Goal: Task Accomplishment & Management: Manage account settings

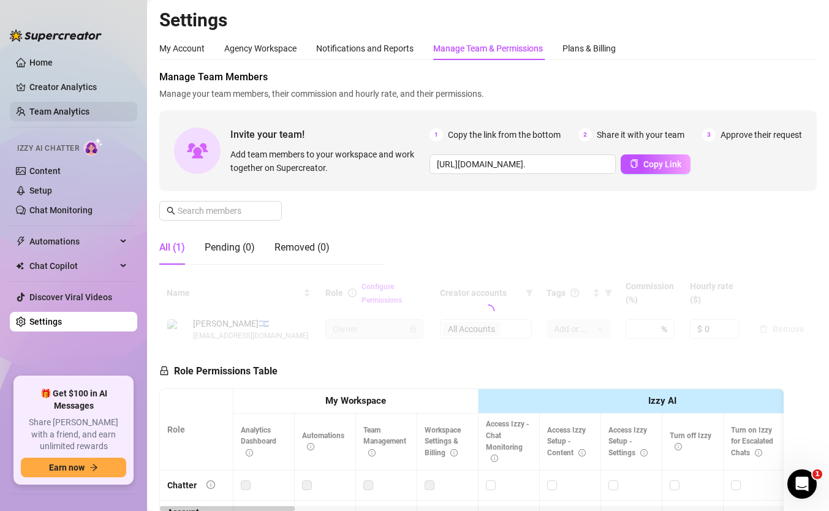
click at [89, 113] on link "Team Analytics" at bounding box center [59, 112] width 60 height 10
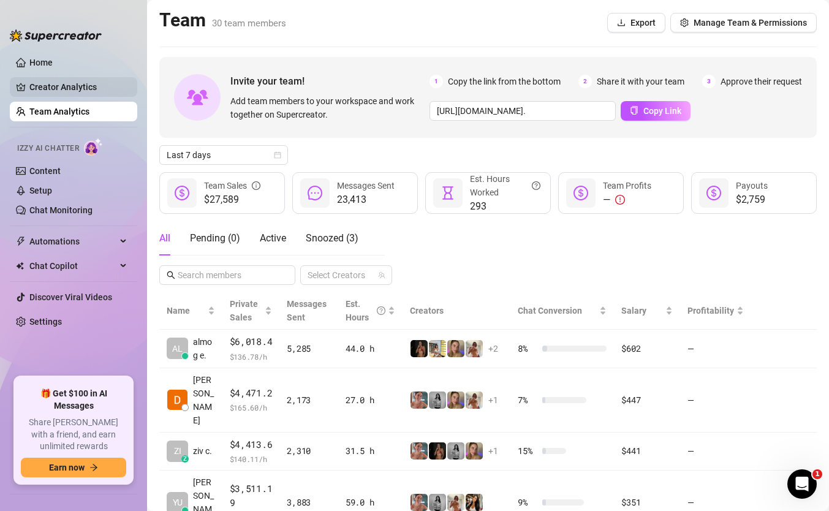
click at [86, 83] on link "Creator Analytics" at bounding box center [78, 87] width 98 height 20
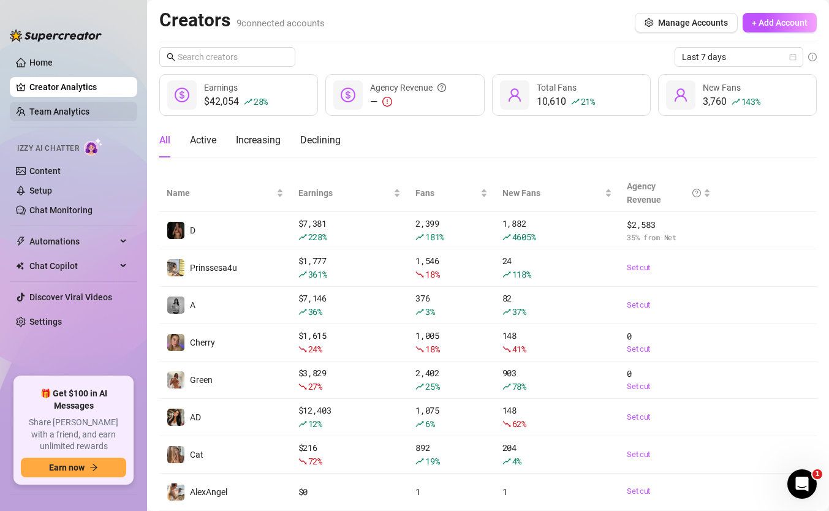
click at [85, 116] on link "Team Analytics" at bounding box center [59, 112] width 60 height 10
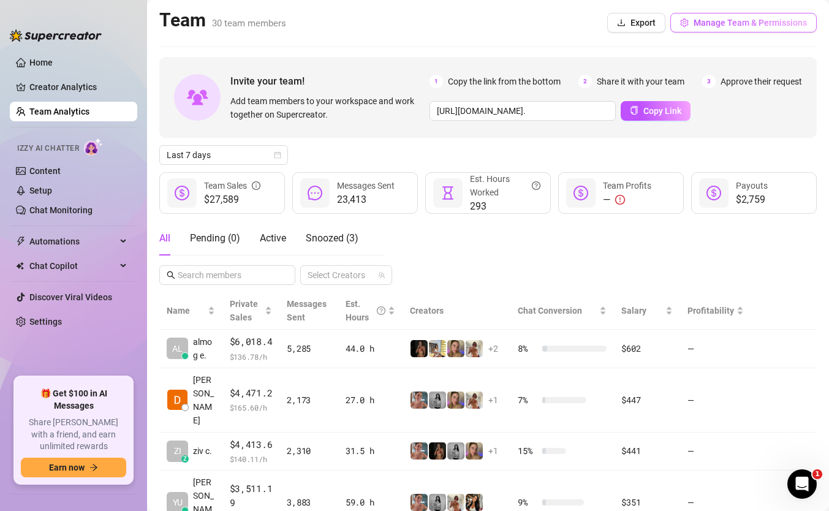
click at [761, 15] on button "Manage Team & Permissions" at bounding box center [743, 23] width 146 height 20
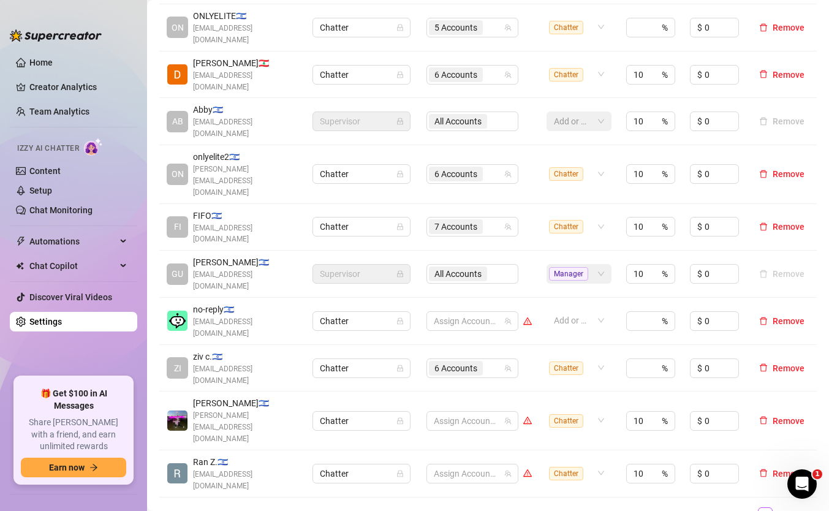
scroll to position [315, 0]
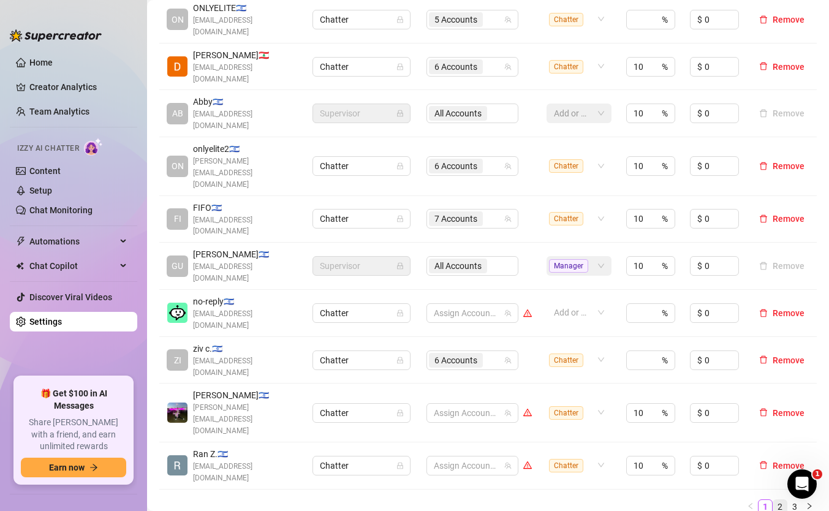
click at [783, 500] on link "2" at bounding box center [779, 506] width 13 height 13
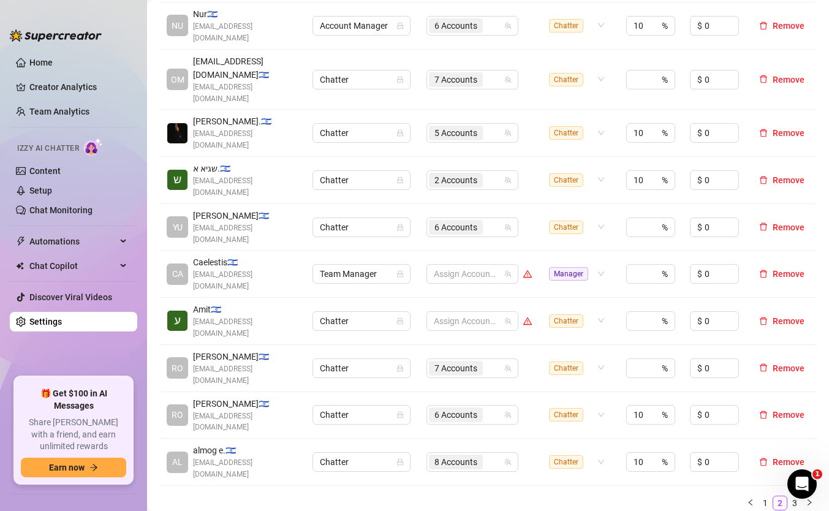
scroll to position [335, 0]
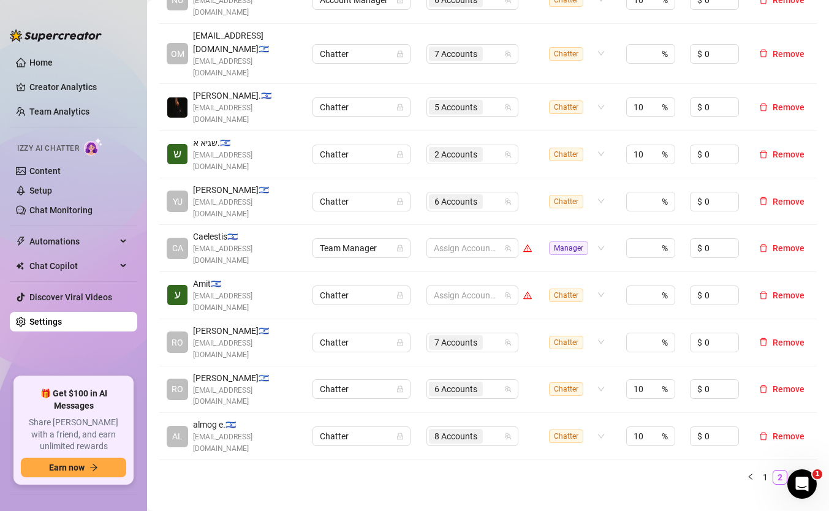
click at [793, 470] on link "3" at bounding box center [794, 476] width 13 height 13
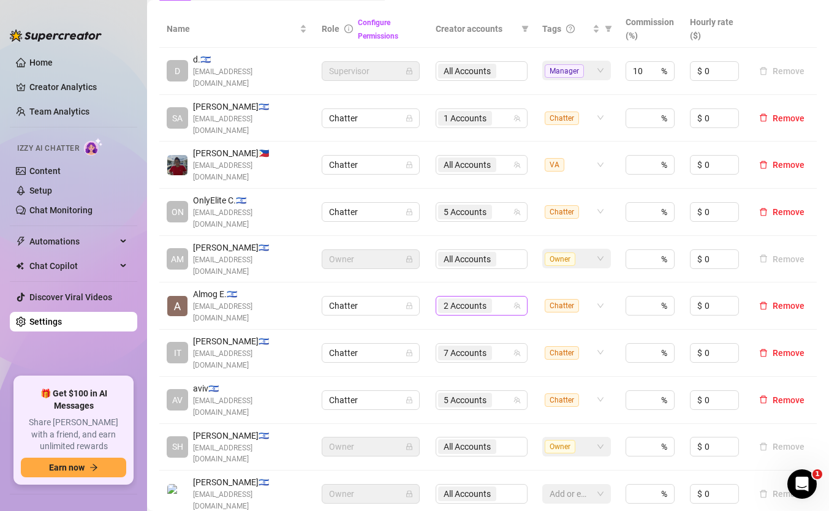
scroll to position [256, 0]
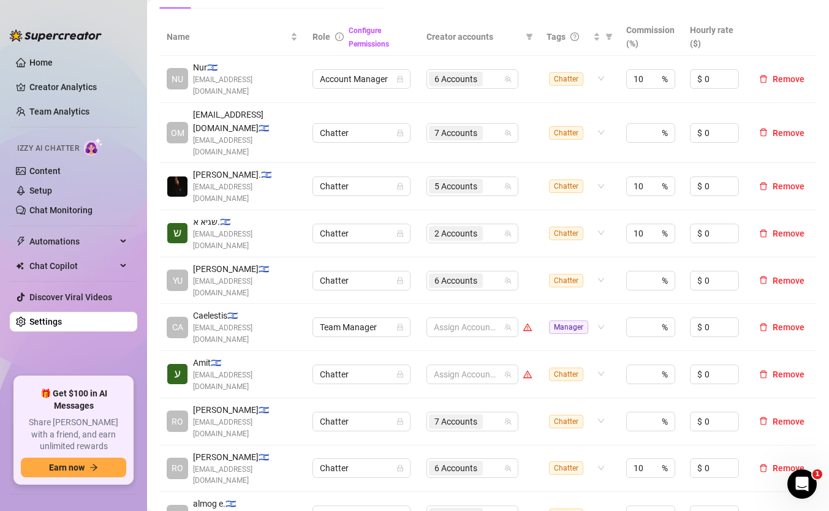
click at [764, 429] on div "Name Role Configure Permissions Creator accounts Tags Commission (%) Hourly rat…" at bounding box center [487, 290] width 657 height 545
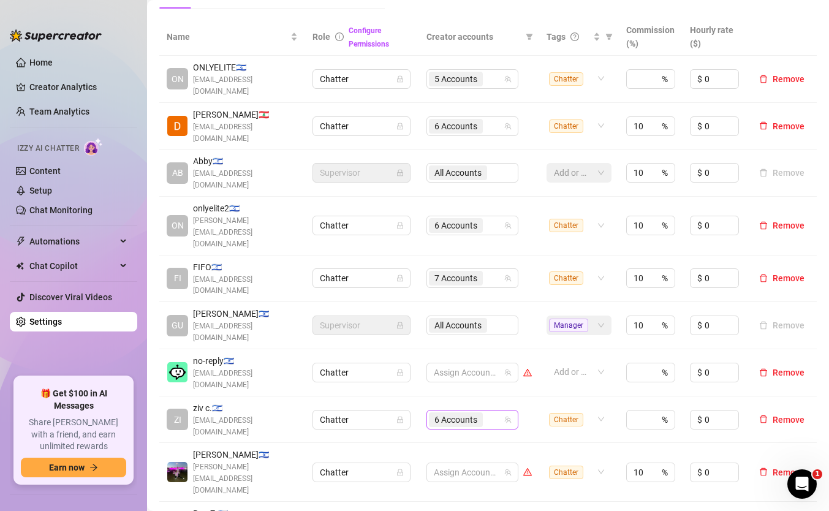
click at [460, 413] on span "6 Accounts" at bounding box center [455, 419] width 43 height 13
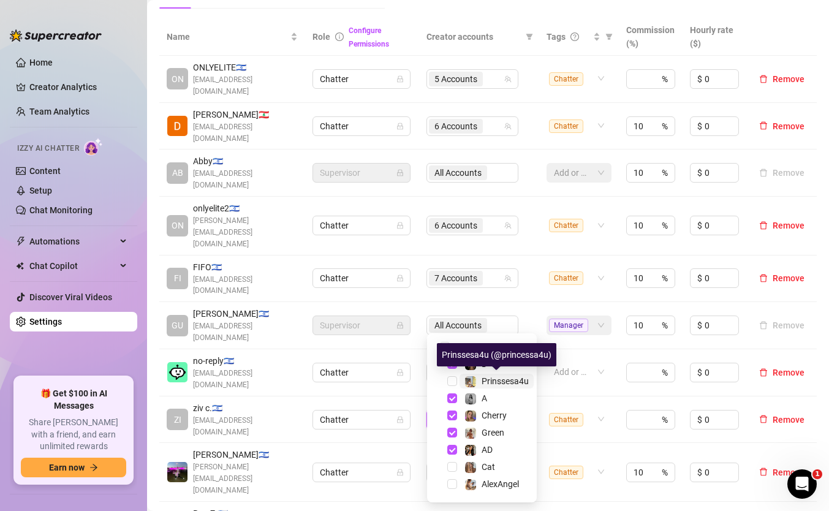
click at [489, 377] on span "Prinssesa4u" at bounding box center [504, 381] width 47 height 10
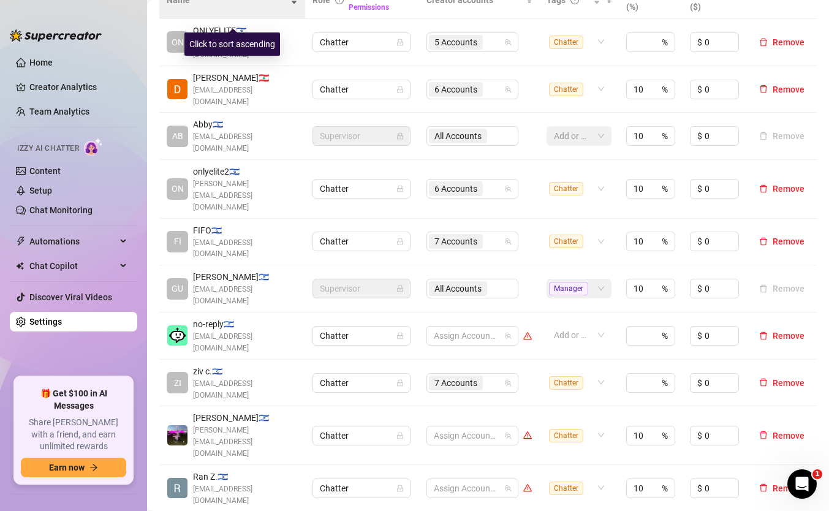
scroll to position [303, 0]
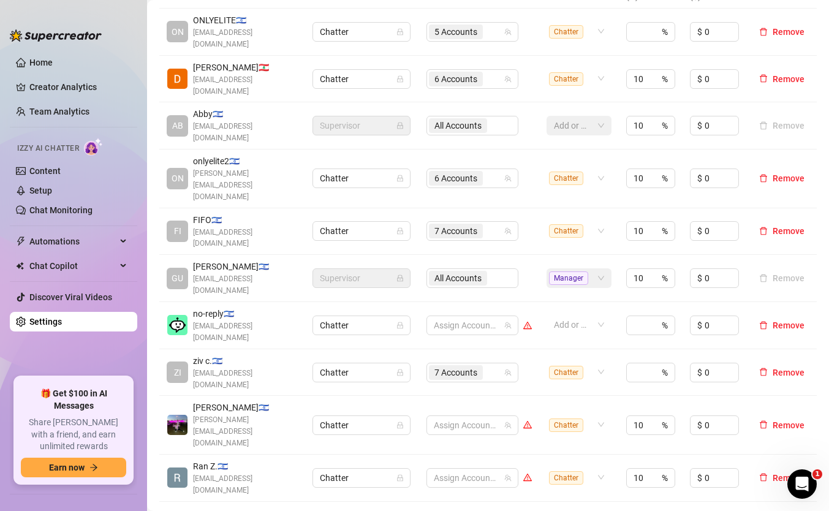
click at [783, 510] on link "2" at bounding box center [779, 518] width 13 height 13
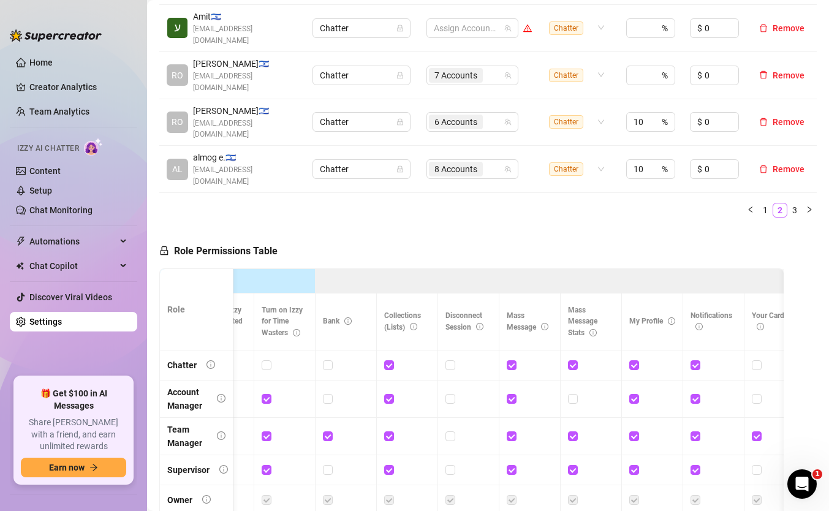
scroll to position [0, 0]
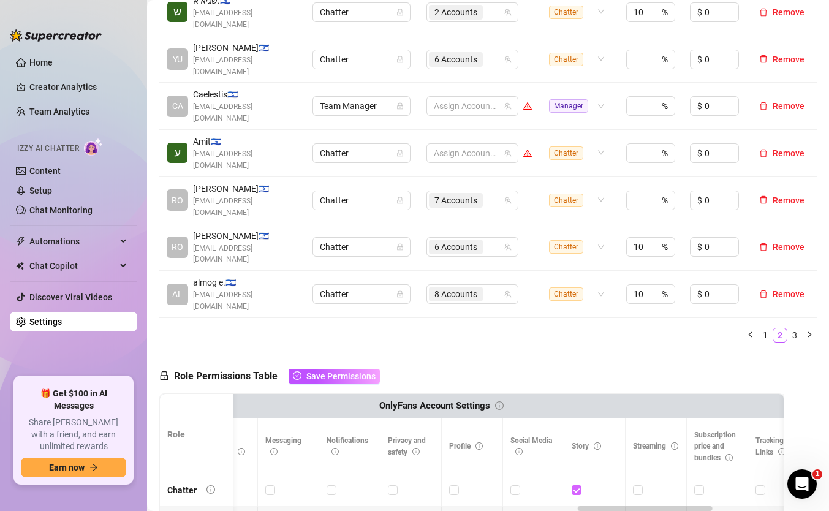
click at [576, 485] on input "checkbox" at bounding box center [575, 489] width 9 height 9
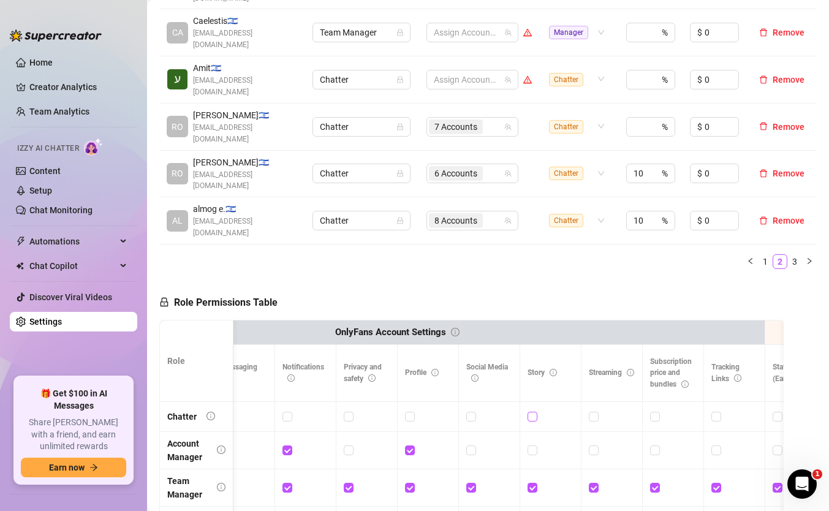
click at [530, 412] on input "checkbox" at bounding box center [531, 416] width 9 height 9
checkbox input "true"
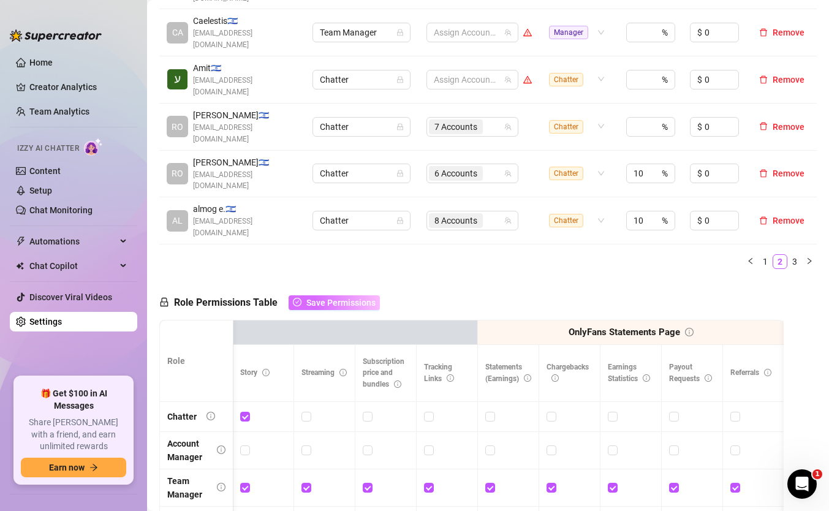
click at [333, 298] on span "Save Permissions" at bounding box center [340, 303] width 69 height 10
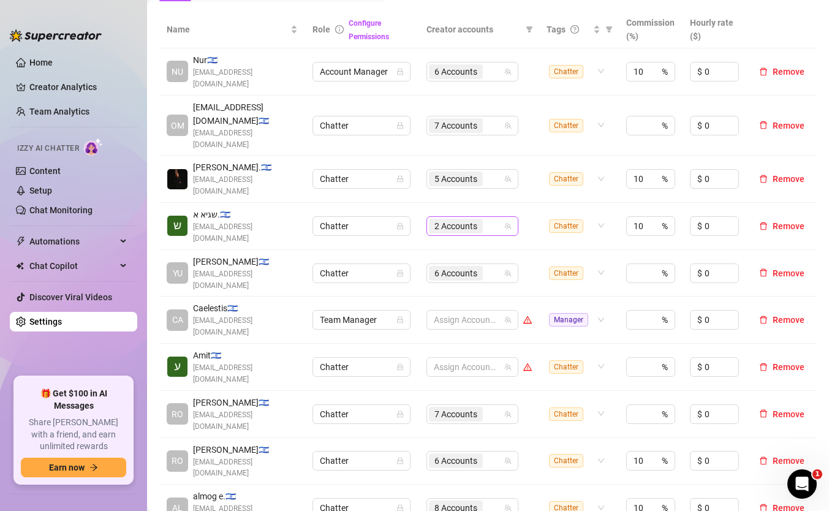
click at [495, 217] on div "2 Accounts" at bounding box center [466, 225] width 74 height 17
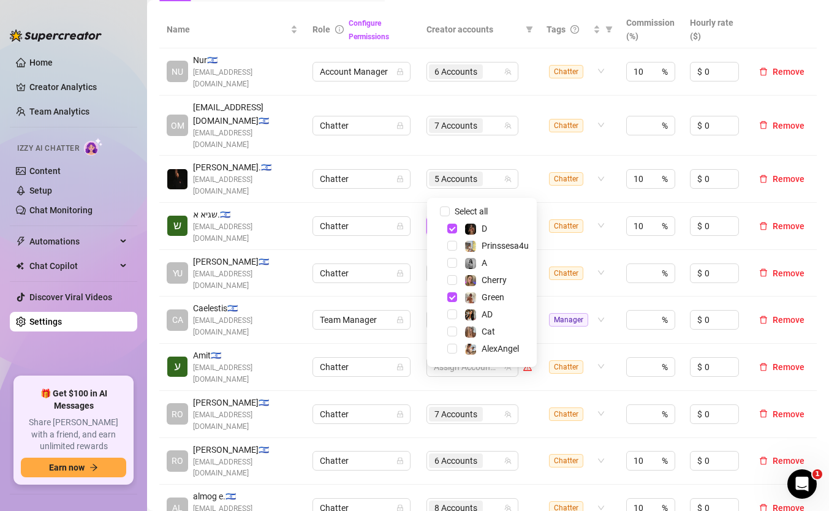
click at [458, 222] on div "D" at bounding box center [482, 228] width 104 height 15
click at [458, 204] on div "Select all" at bounding box center [478, 211] width 53 height 15
click at [451, 211] on span "Select all" at bounding box center [471, 211] width 43 height 13
click at [450, 211] on input "Select all" at bounding box center [445, 211] width 10 height 10
click at [448, 350] on span "Select tree node" at bounding box center [452, 349] width 10 height 10
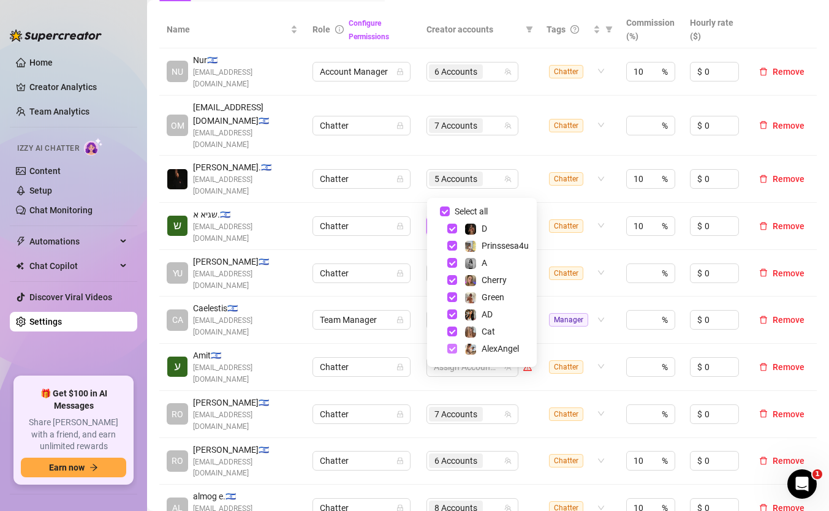
checkbox input "false"
click at [522, 203] on td "8 Accounts" at bounding box center [479, 226] width 120 height 47
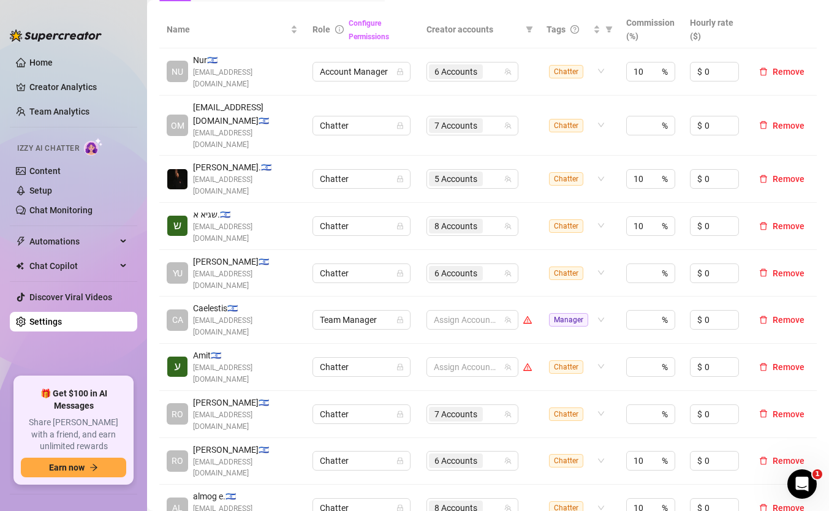
click at [382, 39] on link "Configure Permissions" at bounding box center [369, 30] width 40 height 22
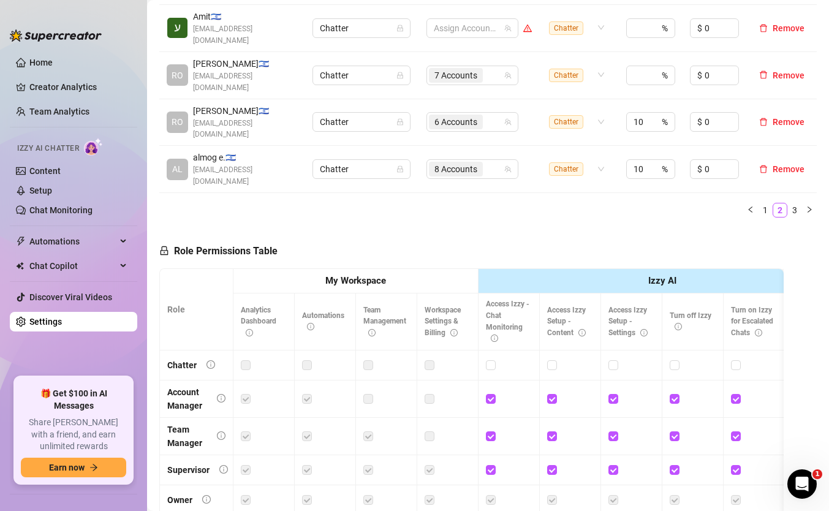
click at [246, 358] on label at bounding box center [246, 364] width 10 height 13
click at [300, 350] on td at bounding box center [325, 365] width 61 height 30
click at [316, 358] on div at bounding box center [325, 364] width 46 height 13
click at [356, 350] on td at bounding box center [386, 365] width 61 height 30
click at [396, 358] on div at bounding box center [386, 364] width 46 height 13
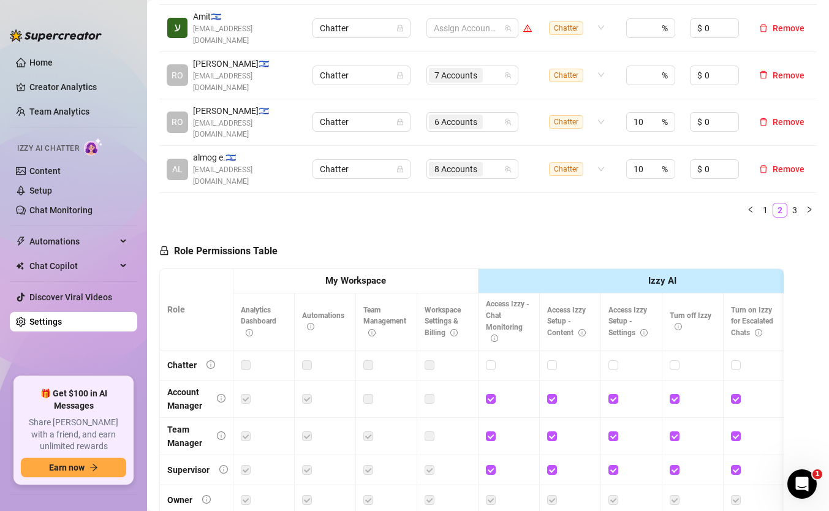
click at [431, 358] on label at bounding box center [429, 364] width 10 height 13
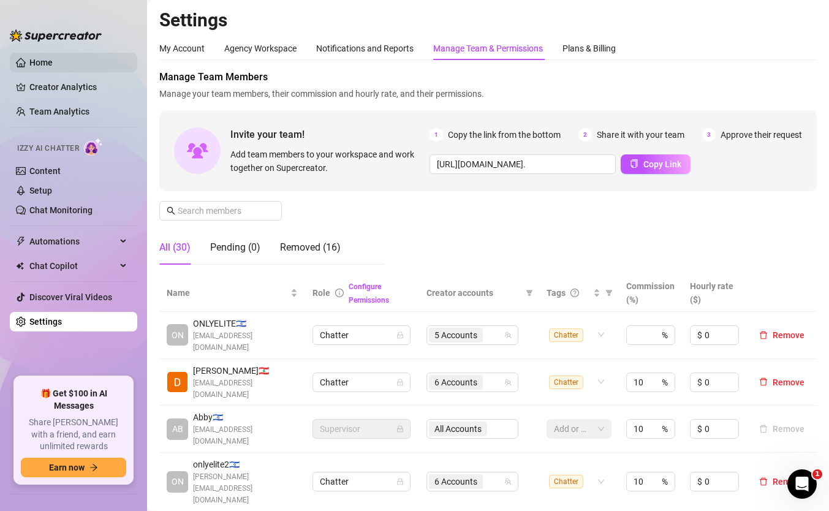
click at [44, 64] on link "Home" at bounding box center [40, 63] width 23 height 10
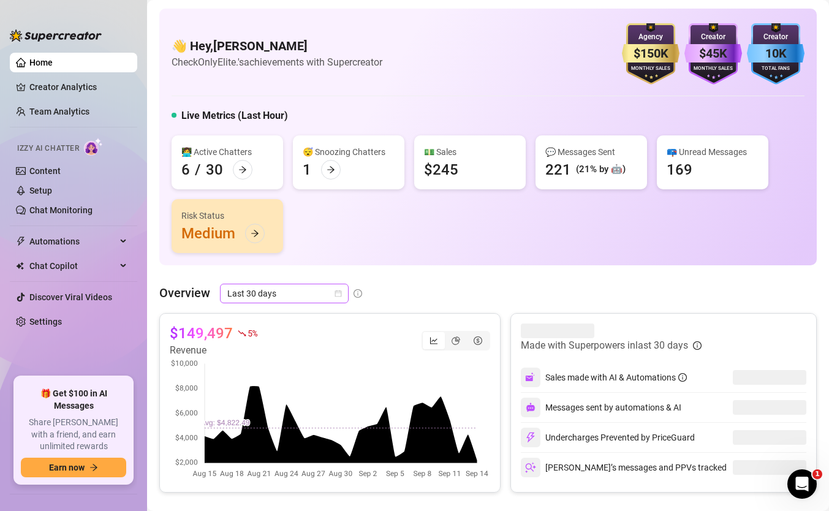
click at [328, 297] on span "Last 30 days" at bounding box center [284, 293] width 114 height 18
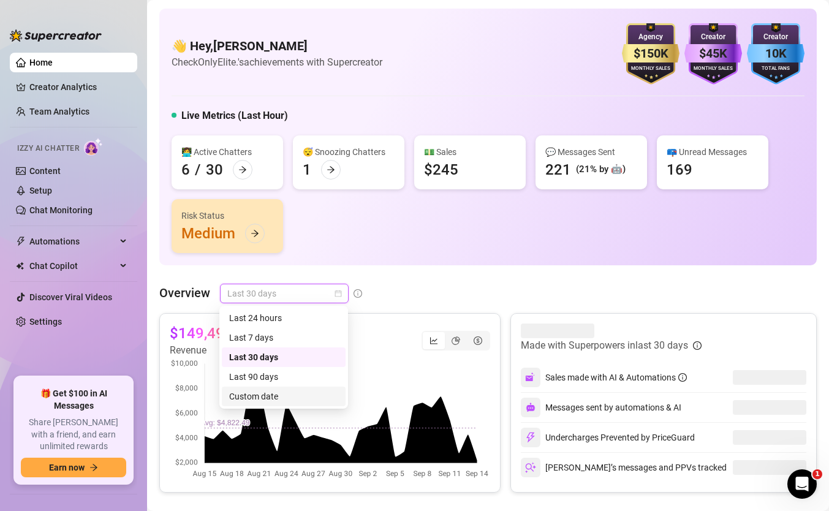
click at [309, 399] on div "Custom date" at bounding box center [283, 396] width 109 height 13
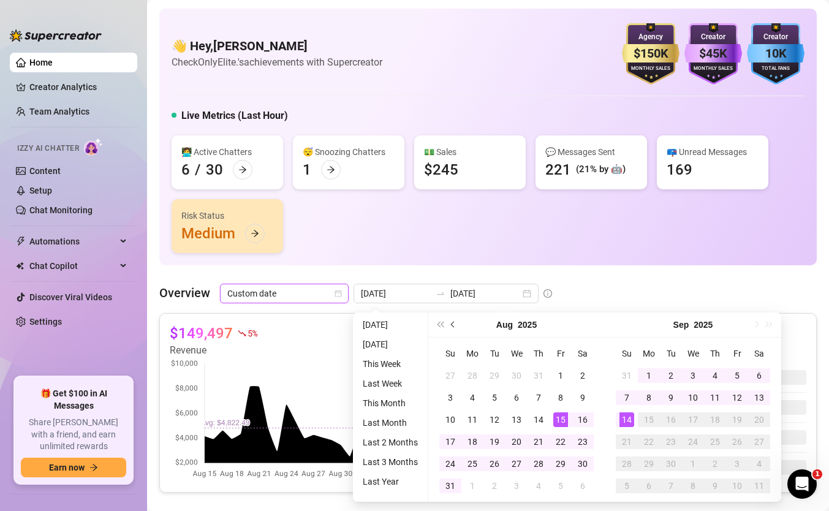
type input "2025-09-13"
type input "2025-08-15"
type input "2025-09-14"
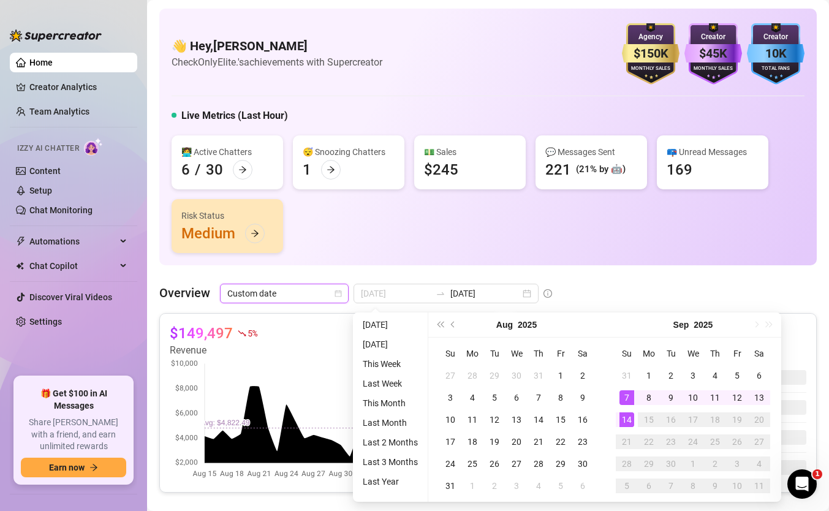
type input "2025-09-14"
click at [627, 415] on div "14" at bounding box center [626, 419] width 15 height 15
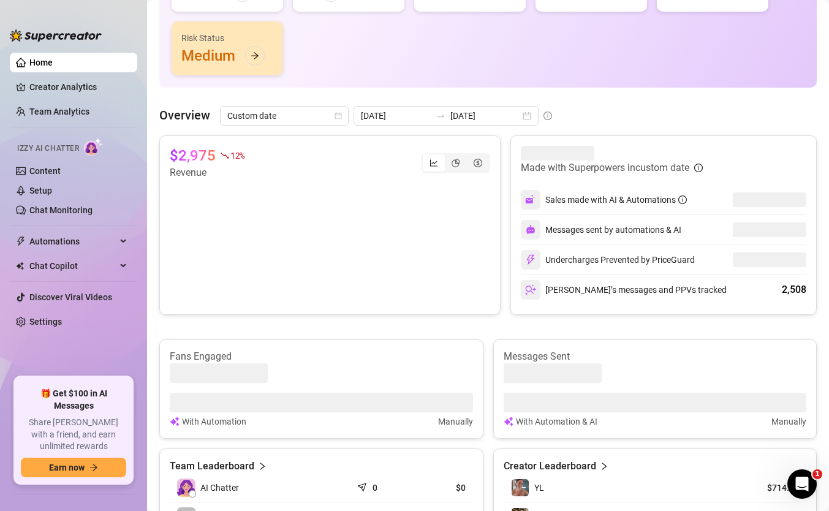
scroll to position [194, 0]
